Goal: Information Seeking & Learning: Learn about a topic

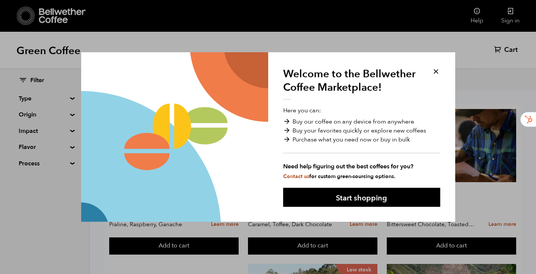
click at [437, 72] on button at bounding box center [435, 71] width 9 height 9
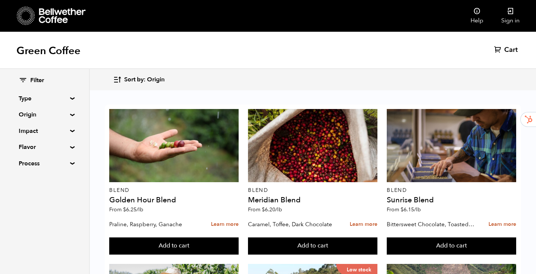
click at [68, 100] on div "Filter Type Blend Single Origin Decaf Seasonal Year Round Origin Blend Brazil B…" at bounding box center [44, 122] width 89 height 107
click at [70, 99] on summary "Type" at bounding box center [45, 98] width 52 height 9
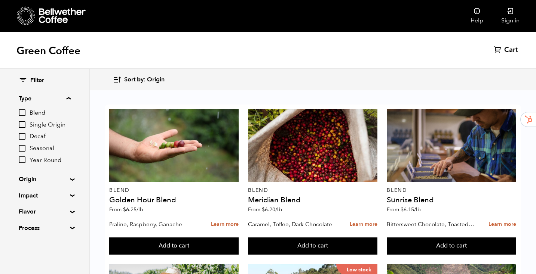
click at [71, 99] on summary "Type" at bounding box center [45, 98] width 52 height 9
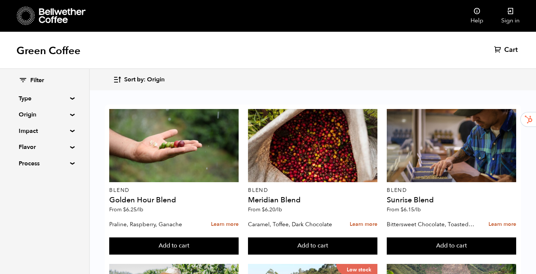
click at [70, 115] on summary "Origin" at bounding box center [45, 114] width 52 height 9
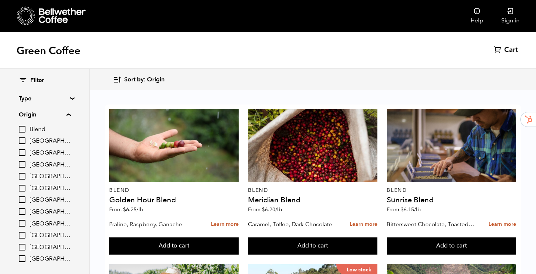
click at [70, 115] on summary "Origin" at bounding box center [45, 114] width 52 height 9
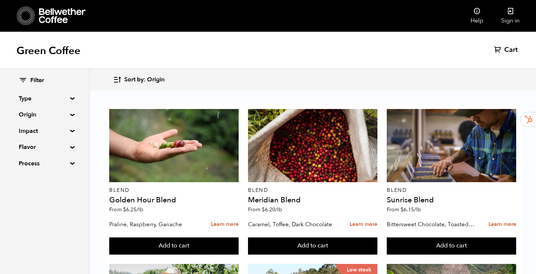
click at [69, 147] on summary "Flavor" at bounding box center [45, 147] width 52 height 9
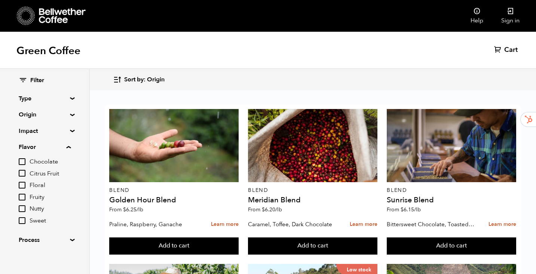
click at [69, 147] on summary "Flavor" at bounding box center [45, 147] width 52 height 9
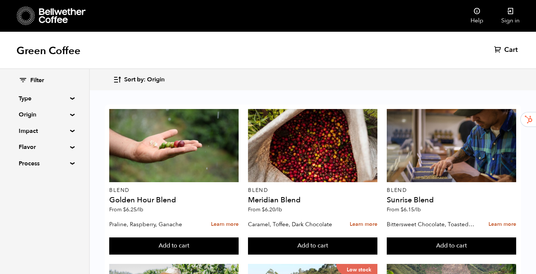
click at [69, 132] on summary "Impact" at bounding box center [45, 131] width 52 height 9
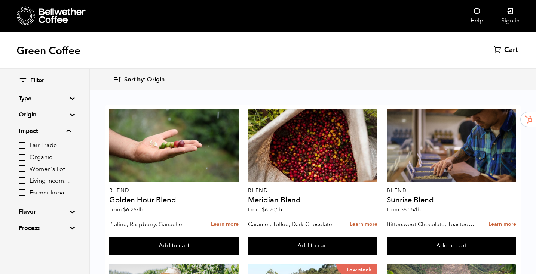
click at [69, 132] on summary "Impact" at bounding box center [45, 131] width 52 height 9
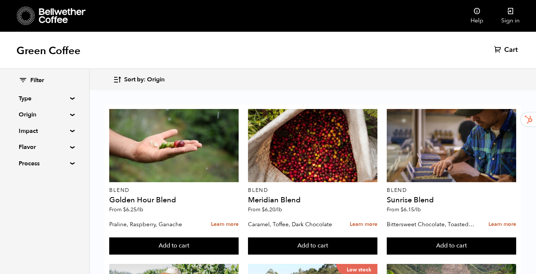
click at [68, 163] on summary "Process" at bounding box center [45, 163] width 52 height 9
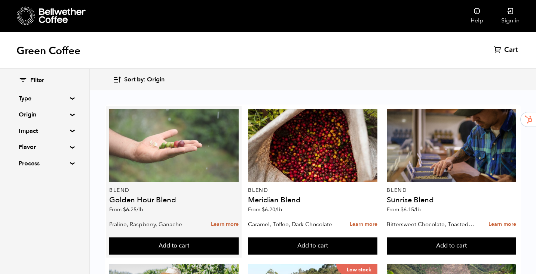
scroll to position [338, 0]
